Goal: Task Accomplishment & Management: Use online tool/utility

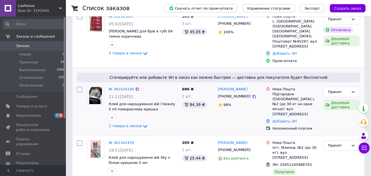
scroll to position [110, 0]
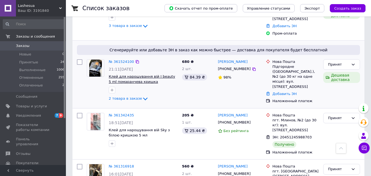
click at [129, 74] on span "Клей для нарощування вій I beauty 5 ml помаранчева кришка" at bounding box center [142, 78] width 66 height 9
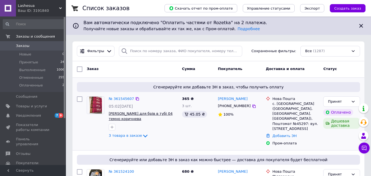
click at [123, 113] on span "[PERSON_NAME] для брів в тубі 04 темно коричнева" at bounding box center [141, 115] width 64 height 9
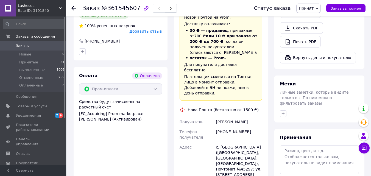
scroll to position [329, 0]
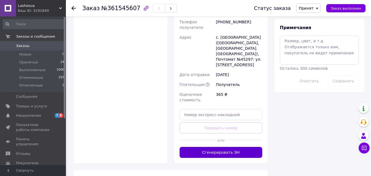
click at [230, 147] on button "Сгенерировать ЭН" at bounding box center [220, 152] width 83 height 11
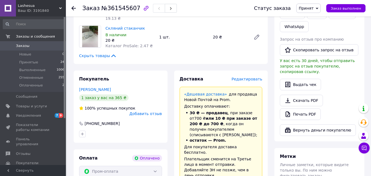
scroll to position [165, 0]
